Goal: Transaction & Acquisition: Purchase product/service

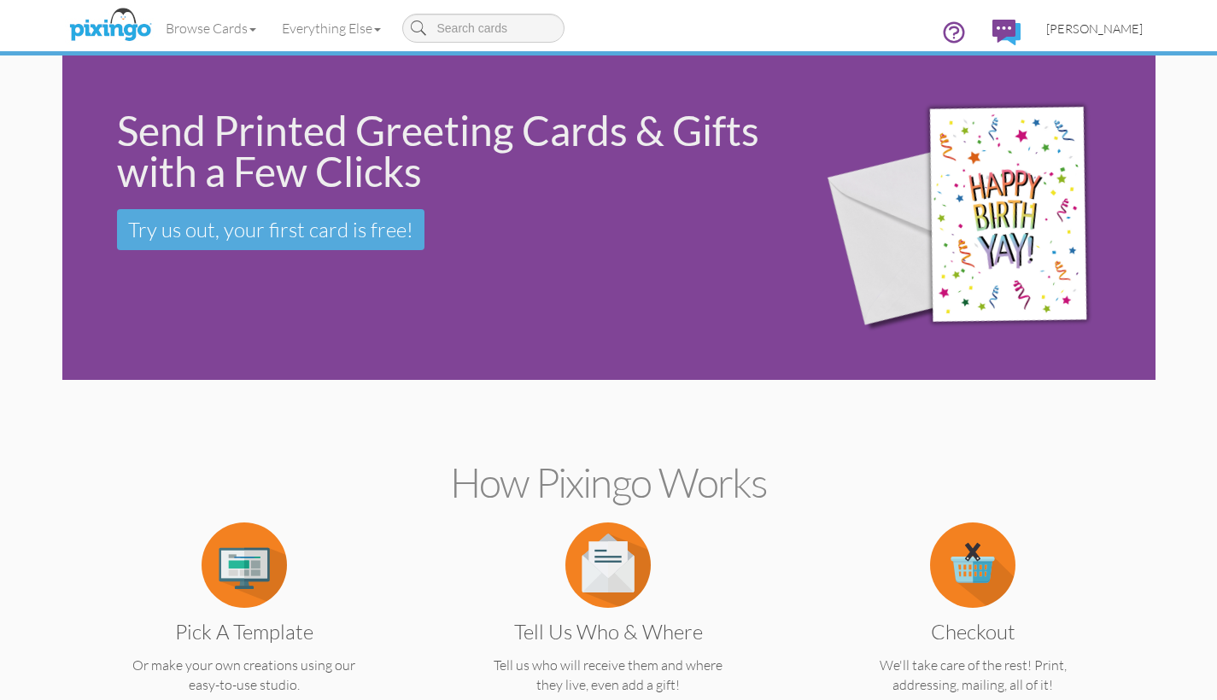
click at [1086, 31] on span "[PERSON_NAME]" at bounding box center [1094, 28] width 96 height 15
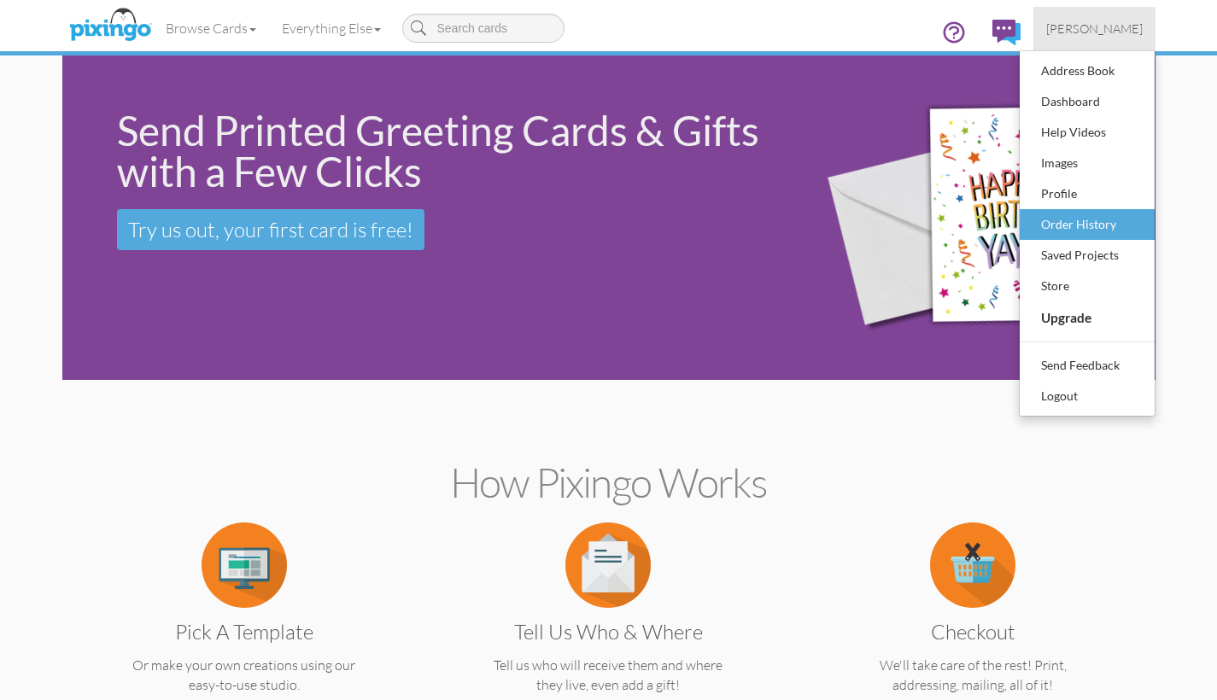
click at [1055, 227] on div "Order History" at bounding box center [1087, 225] width 101 height 26
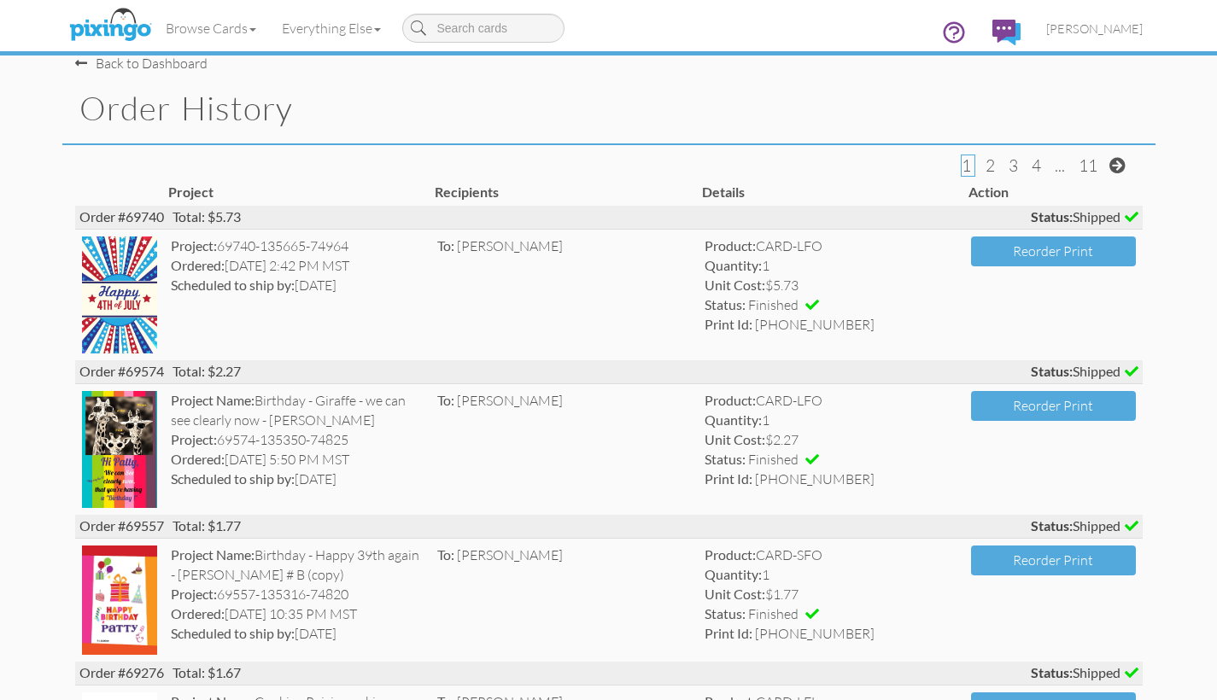
scroll to position [54, 0]
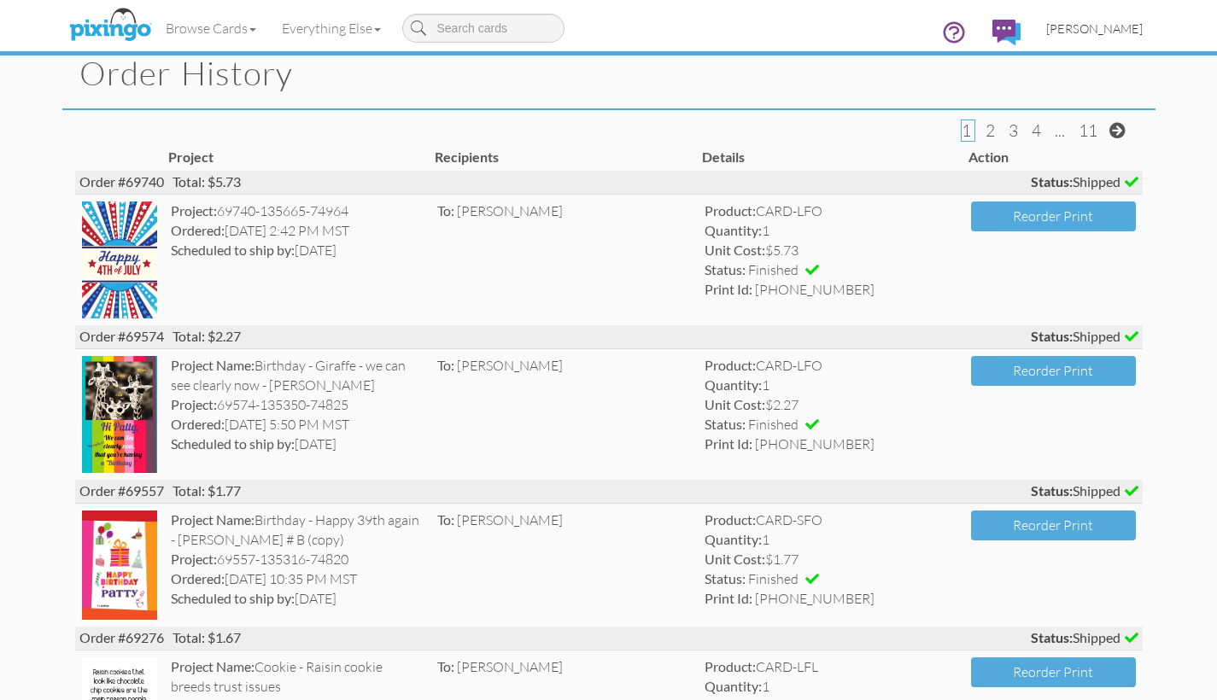
click at [1067, 31] on span "[PERSON_NAME]" at bounding box center [1094, 28] width 96 height 15
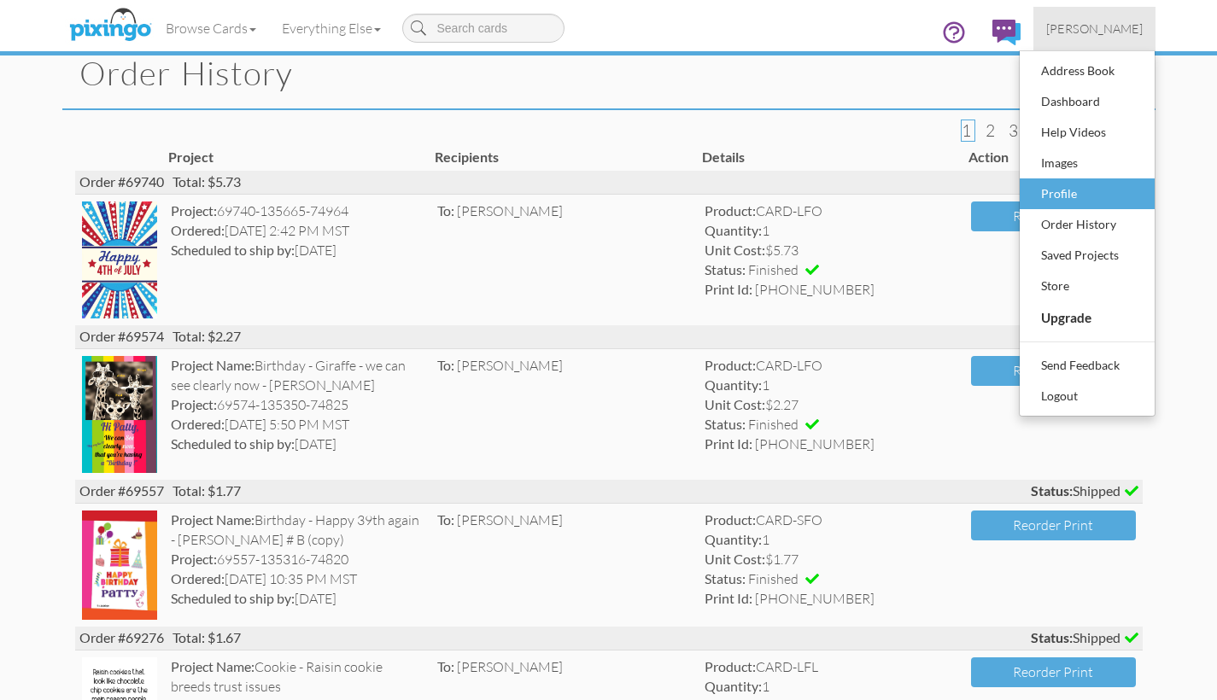
click at [1063, 193] on div "Profile" at bounding box center [1087, 194] width 101 height 26
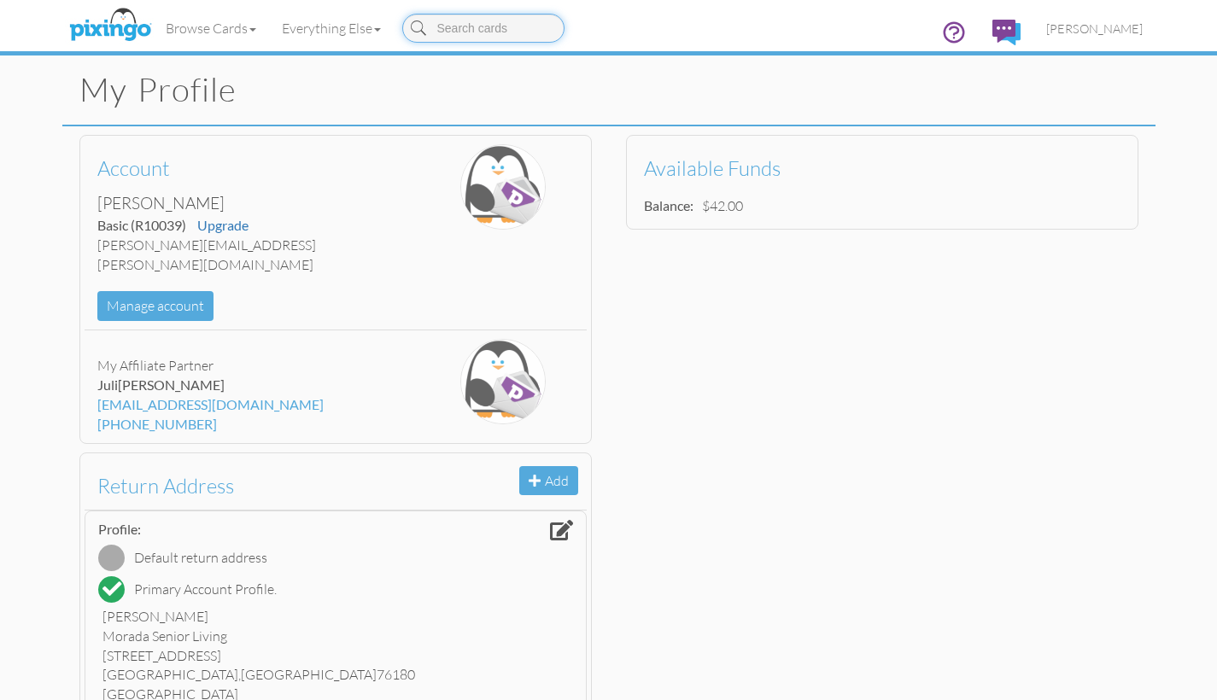
scroll to position [41, 0]
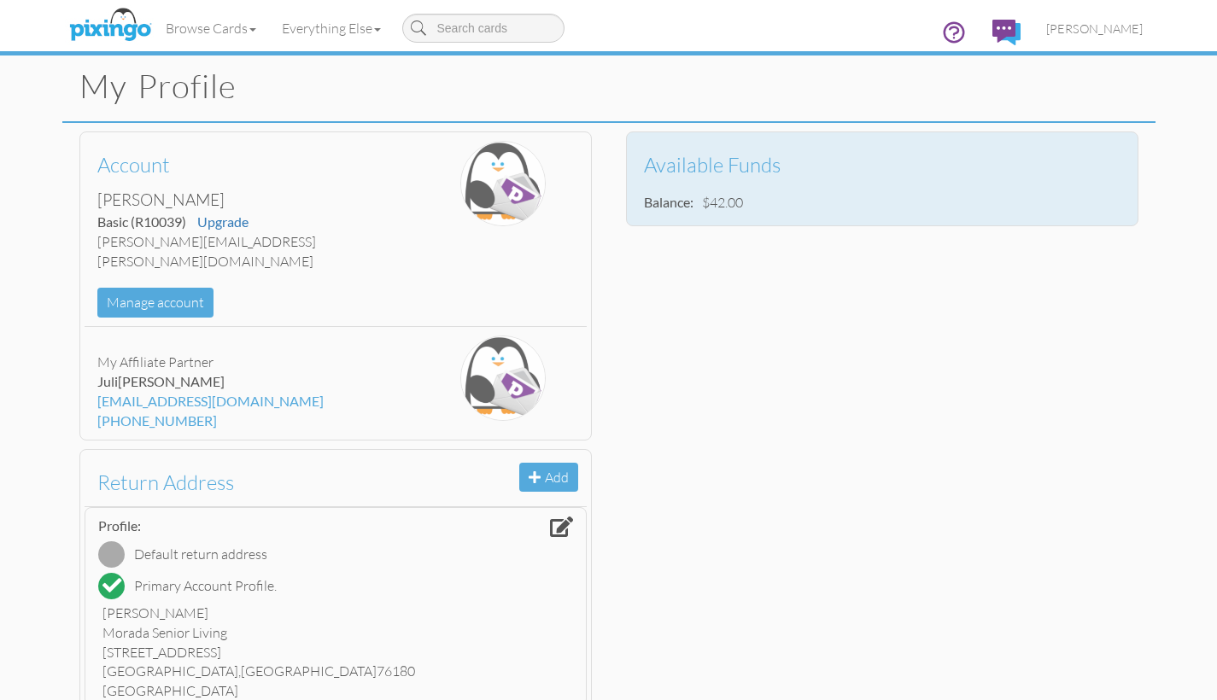
click at [704, 165] on h3 "Available Funds" at bounding box center [876, 165] width 464 height 22
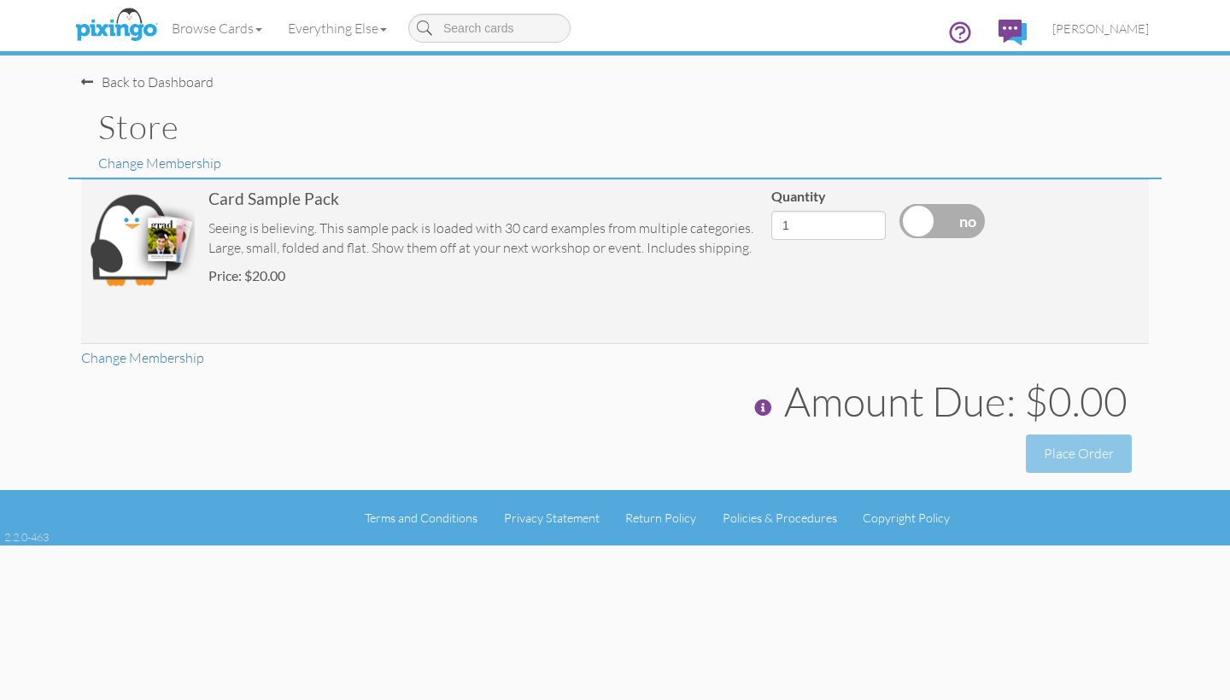
click at [124, 83] on div "Back to Dashboard" at bounding box center [147, 83] width 132 height 20
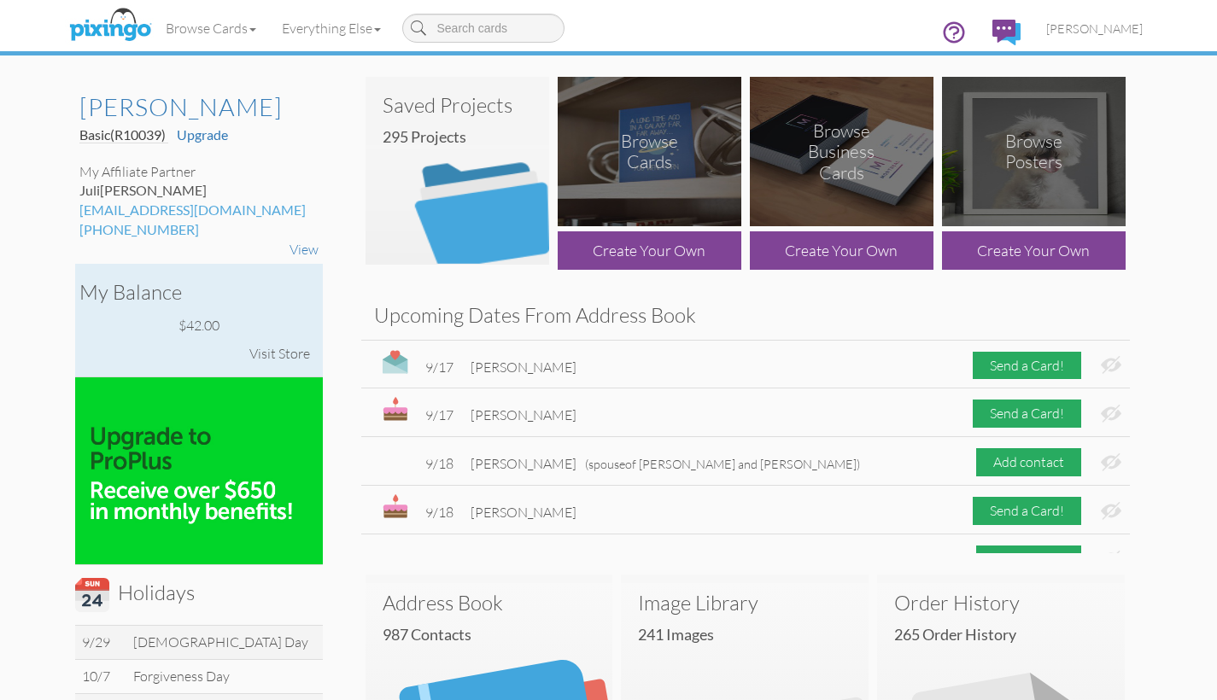
click at [268, 372] on div "Visit Store" at bounding box center [280, 354] width 78 height 37
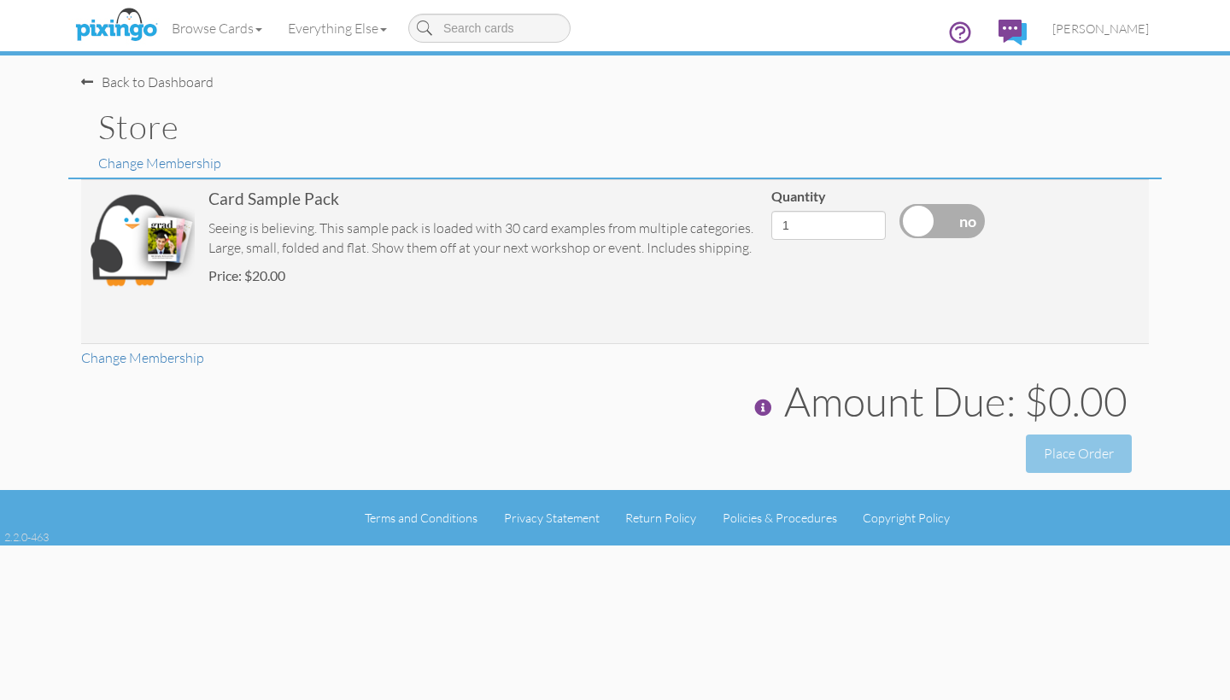
click at [109, 85] on div "Back to Dashboard" at bounding box center [147, 83] width 132 height 20
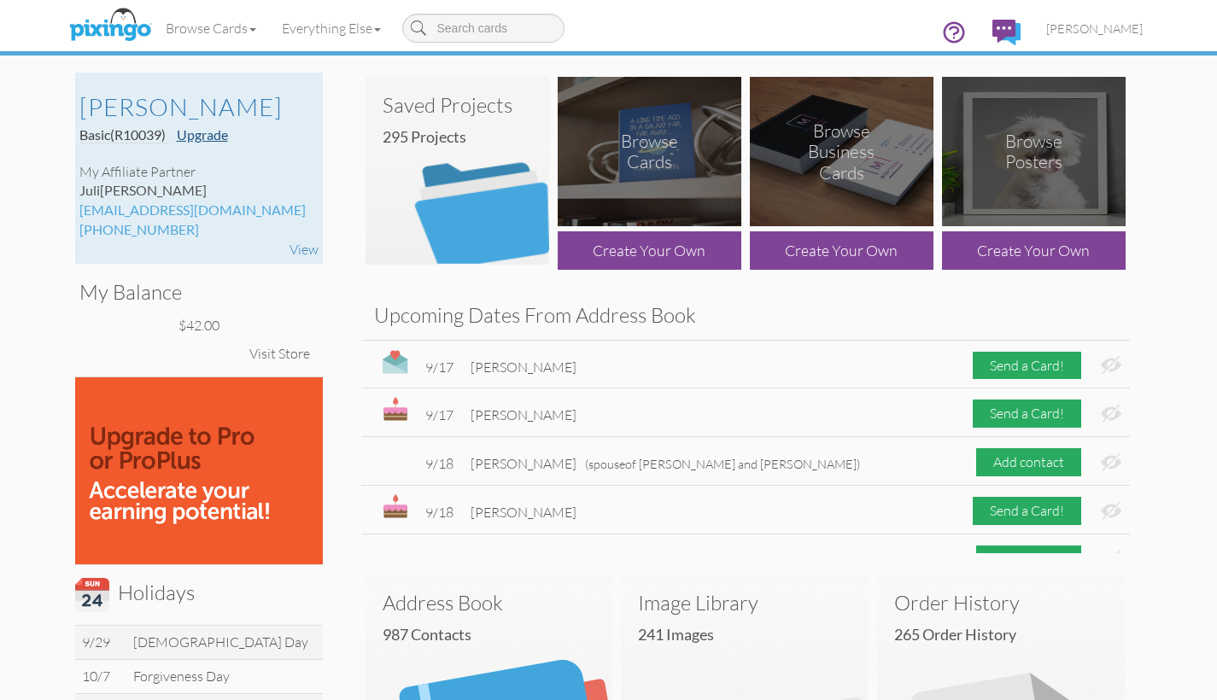
click at [195, 143] on link "Upgrade" at bounding box center [202, 134] width 51 height 16
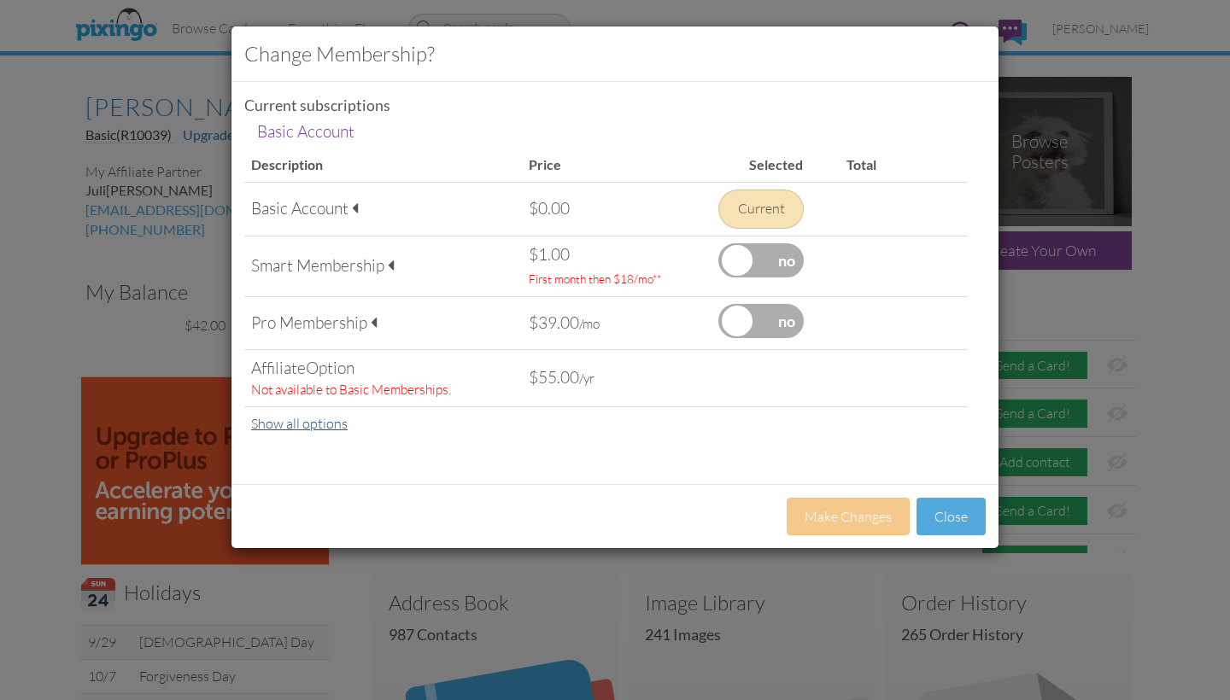
click at [280, 420] on link "Show all options" at bounding box center [299, 423] width 96 height 17
click at [280, 420] on link "Hide options" at bounding box center [289, 423] width 76 height 17
click at [494, 441] on td at bounding box center [605, 448] width 723 height 14
click at [447, 554] on div "Change Membership? Current subscriptions Basic Account Basic Account Descriptio…" at bounding box center [615, 350] width 1230 height 700
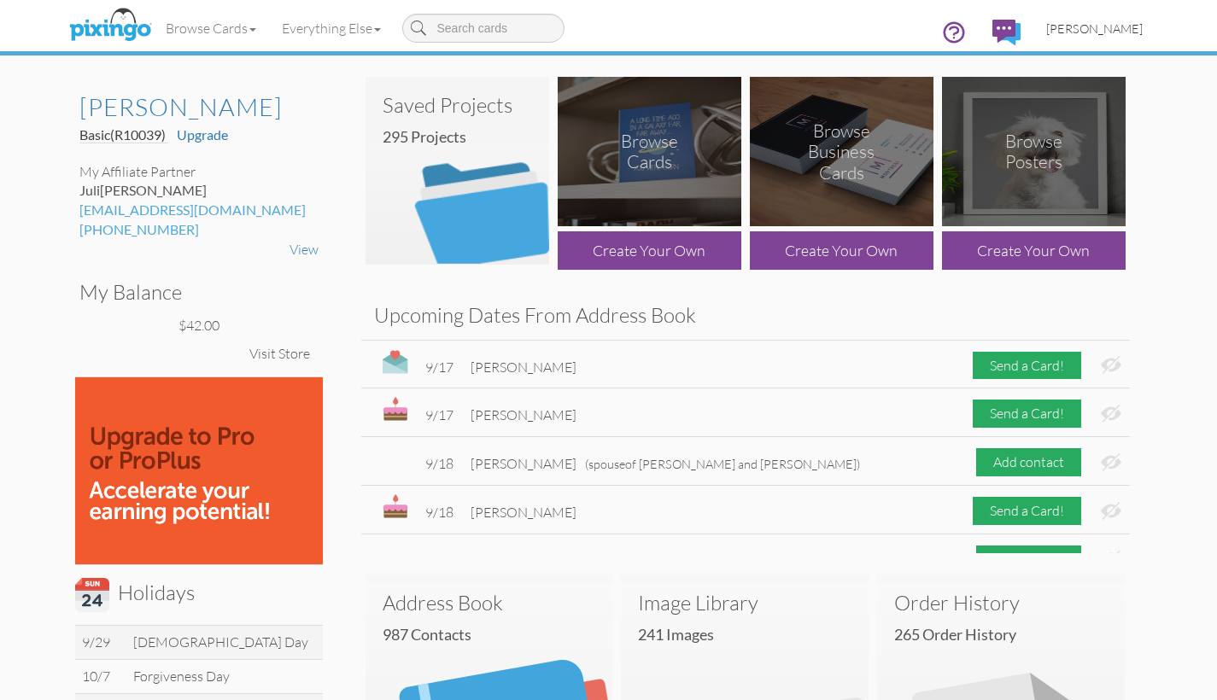
click at [1070, 31] on span "[PERSON_NAME]" at bounding box center [1094, 28] width 96 height 15
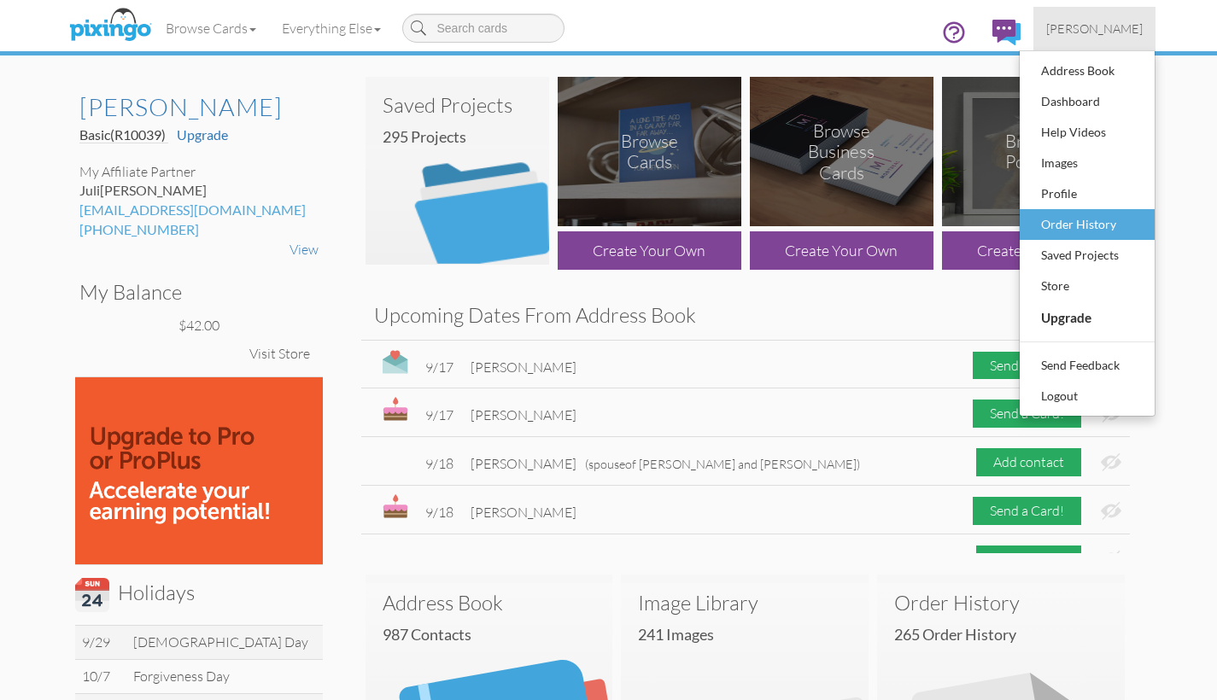
click at [1061, 225] on div "Order History" at bounding box center [1087, 225] width 101 height 26
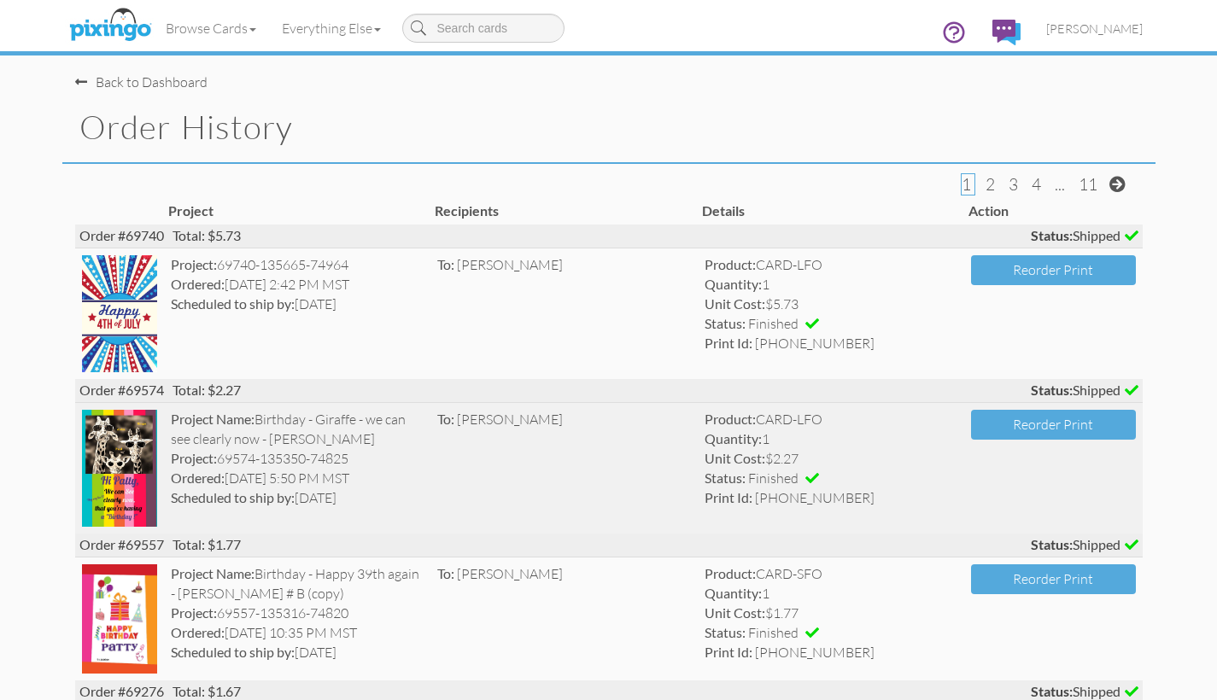
click at [110, 471] on img at bounding box center [119, 468] width 75 height 117
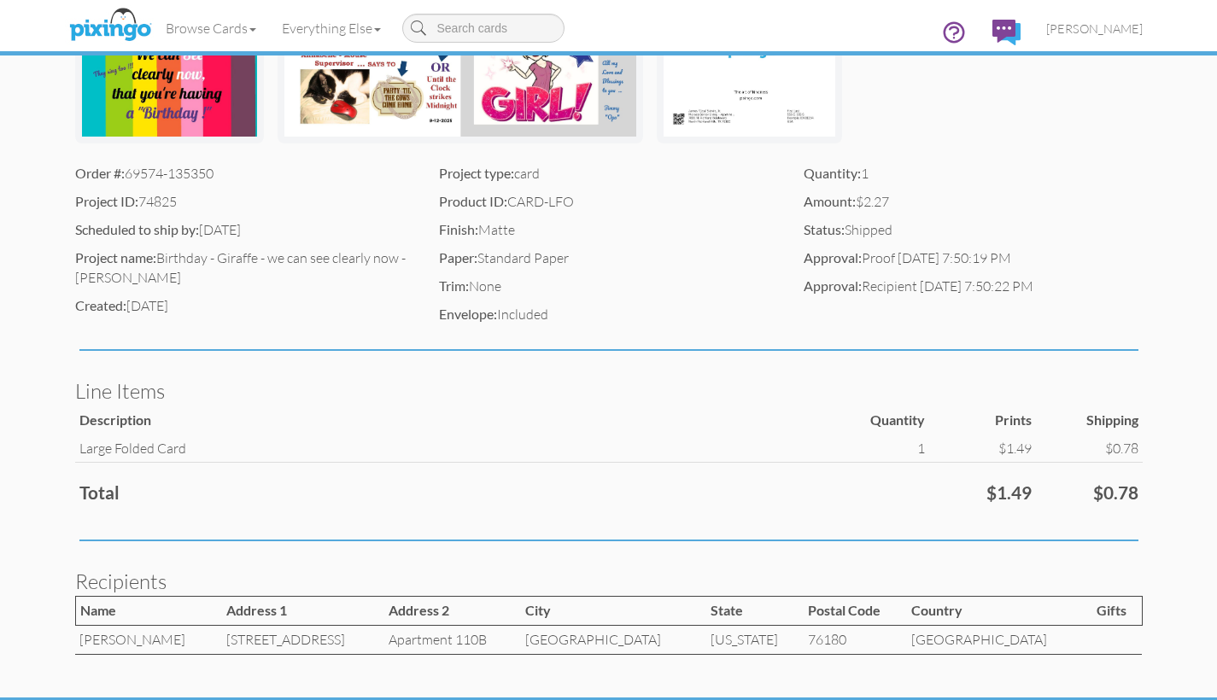
scroll to position [451, 0]
